Goal: Transaction & Acquisition: Purchase product/service

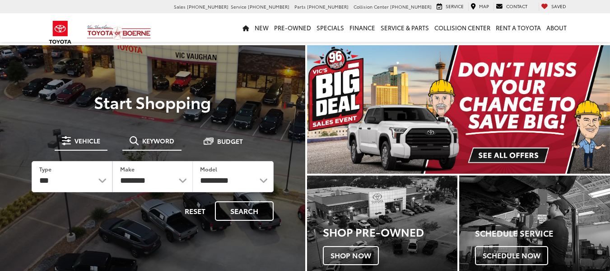
click at [159, 143] on span "Keyword" at bounding box center [158, 140] width 32 height 6
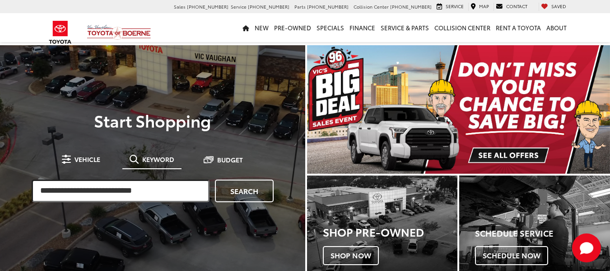
click at [135, 187] on input "search" at bounding box center [121, 190] width 178 height 23
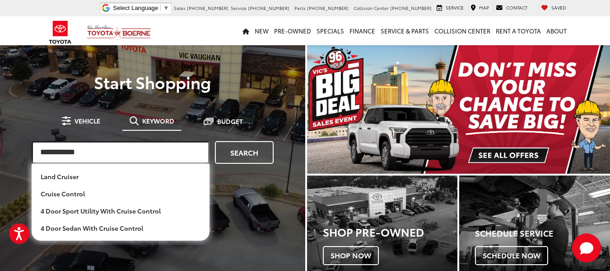
type input "**********"
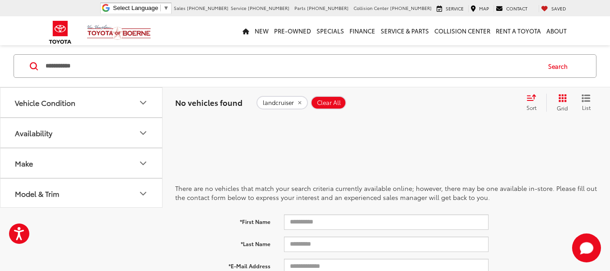
click at [57, 66] on input "**********" at bounding box center [292, 66] width 495 height 22
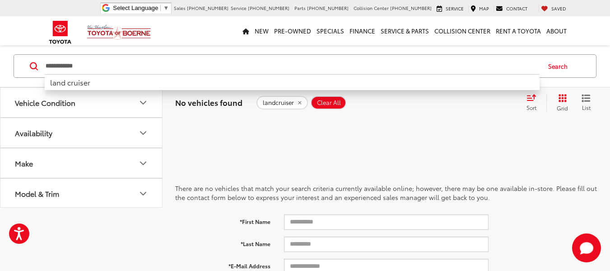
type input "**********"
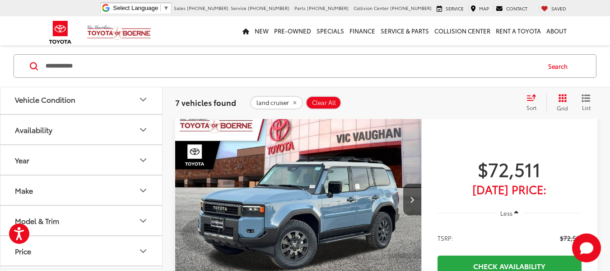
scroll to position [90, 0]
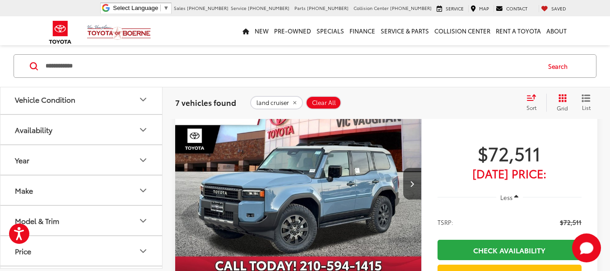
click at [282, 205] on img "2025 Toyota Land Cruiser Land Cruiser 0" at bounding box center [298, 184] width 247 height 186
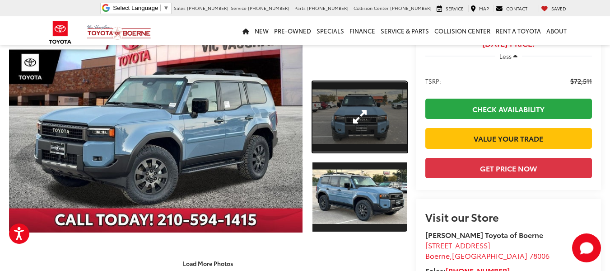
click at [334, 111] on link "Expand Photo 1" at bounding box center [360, 116] width 95 height 71
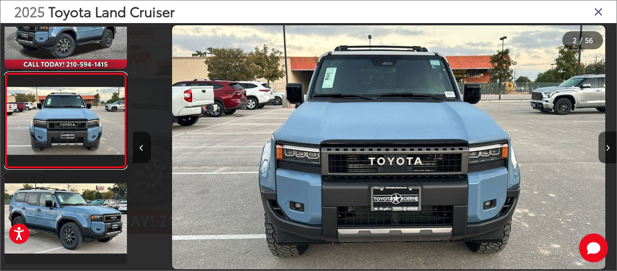
scroll to position [0, 484]
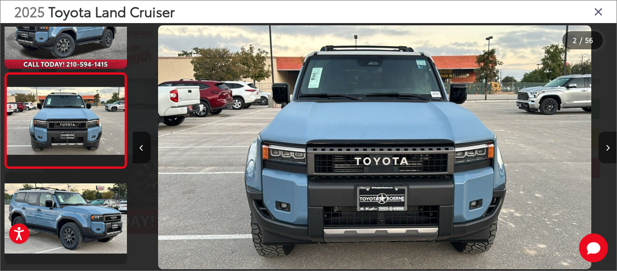
click at [605, 141] on button "Next image" at bounding box center [607, 147] width 18 height 32
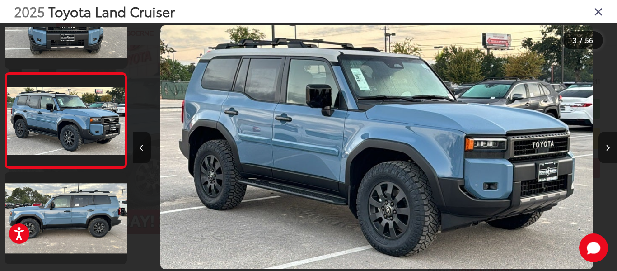
scroll to position [0, 967]
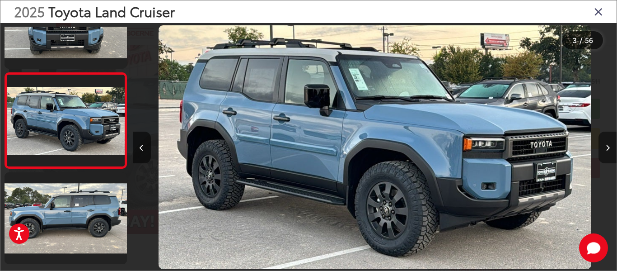
click at [607, 150] on icon "Next image" at bounding box center [608, 148] width 4 height 6
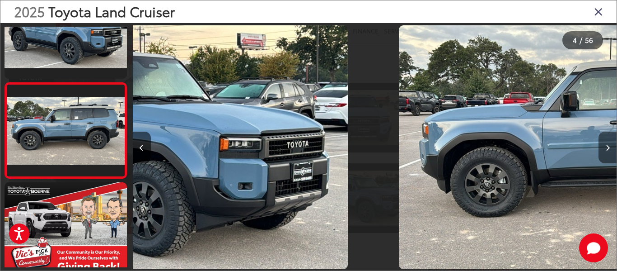
scroll to position [241, 0]
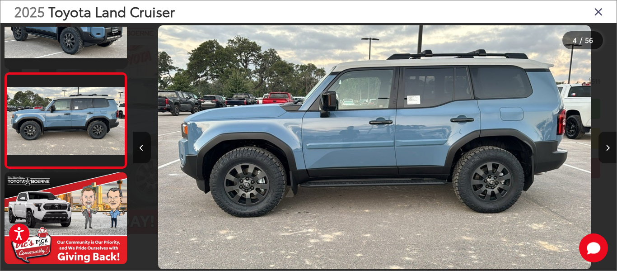
click at [607, 150] on icon "Next image" at bounding box center [608, 148] width 4 height 6
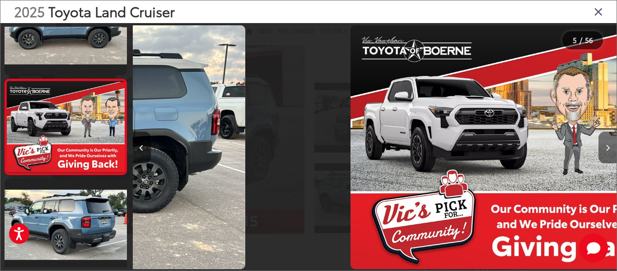
scroll to position [336, 0]
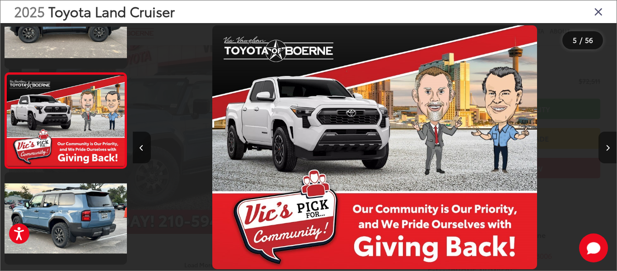
click at [607, 150] on icon "Next image" at bounding box center [608, 148] width 4 height 6
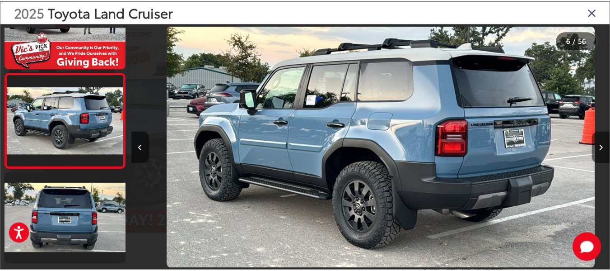
scroll to position [0, 2419]
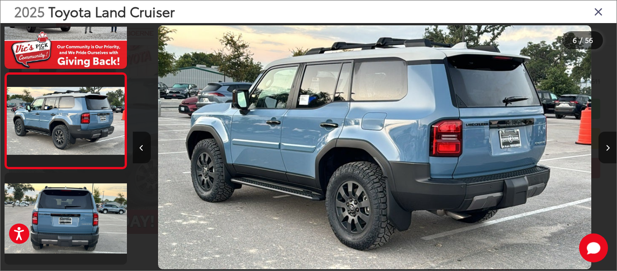
click at [594, 13] on icon "Close gallery" at bounding box center [598, 11] width 9 height 12
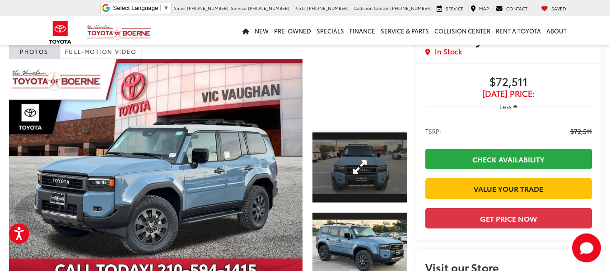
scroll to position [0, 0]
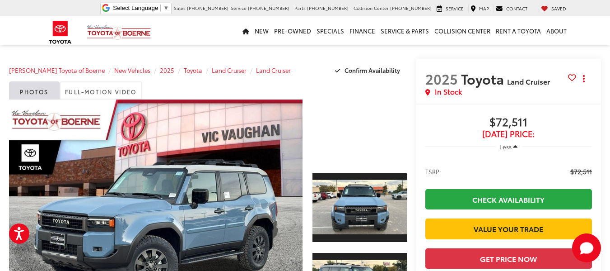
click at [340, 135] on div at bounding box center [360, 130] width 95 height 63
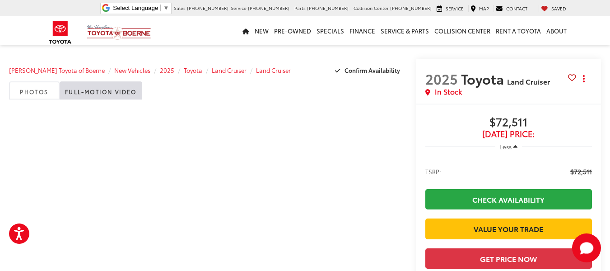
scroll to position [45, 0]
